Goal: Task Accomplishment & Management: Manage account settings

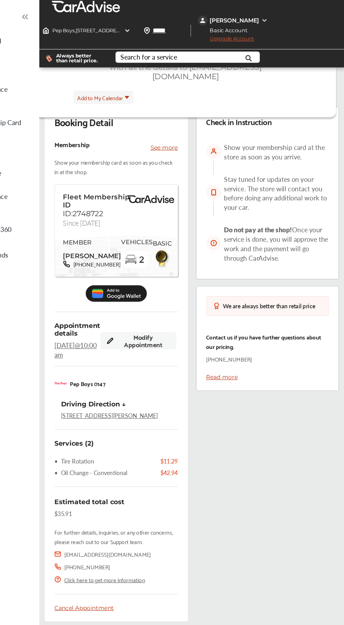
click at [163, 286] on span "Modify Appointment" at bounding box center [172, 292] width 46 height 13
click at [110, 518] on div "Cancel Appointment" at bounding box center [148, 521] width 106 height 6
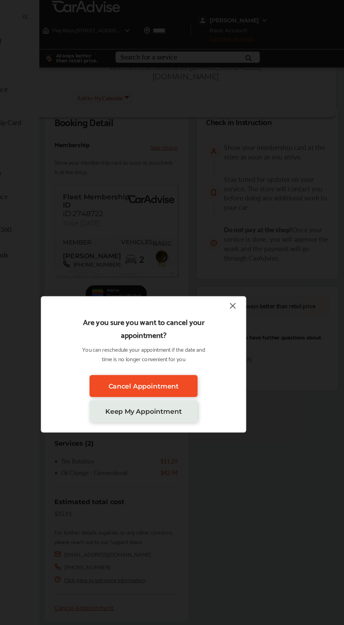
click at [144, 332] on span "Cancel Appointment" at bounding box center [172, 331] width 60 height 7
